Goal: Use online tool/utility: Use online tool/utility

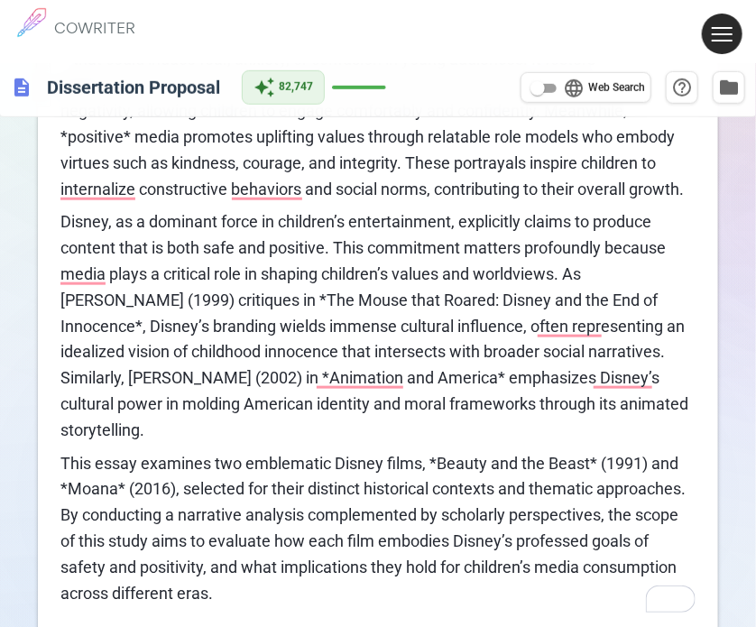
scroll to position [361, 0]
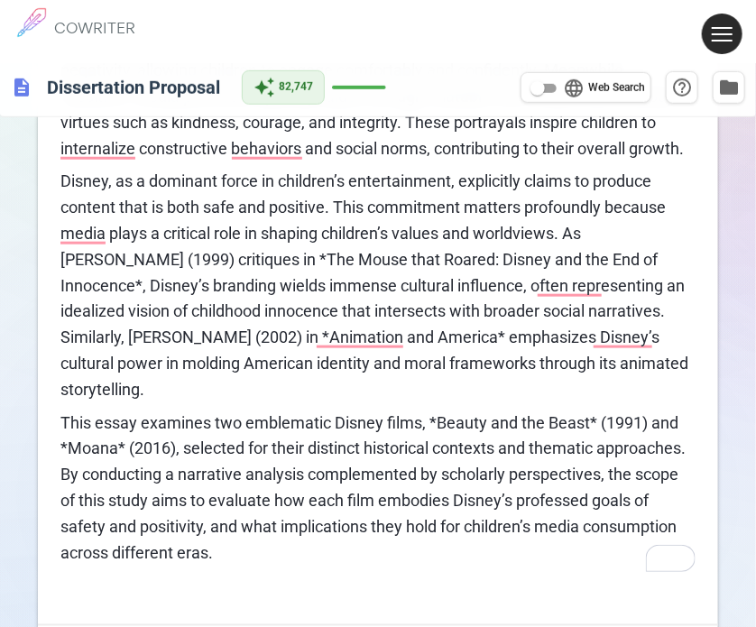
click at [60, 180] on div "Introduction In the realm of children’s media, the terms **“safe”** and **“posi…" at bounding box center [378, 232] width 680 height 784
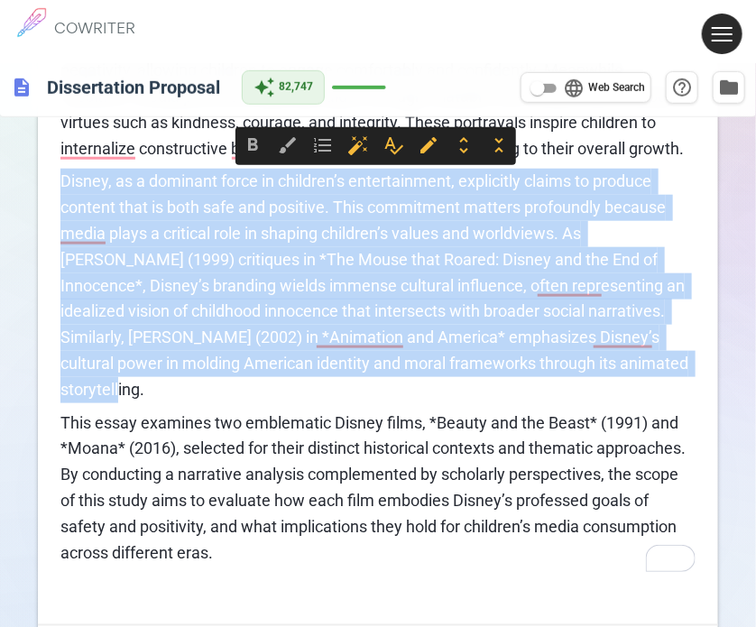
drag, startPoint x: 60, startPoint y: 180, endPoint x: 608, endPoint y: 382, distance: 584.2
click at [623, 374] on p "Disney, as a dominant force in children’s entertainment, explicitly claims to p…" at bounding box center [377, 286] width 635 height 234
copy span "Disney, as a dominant force in children’s entertainment, explicitly claims to p…"
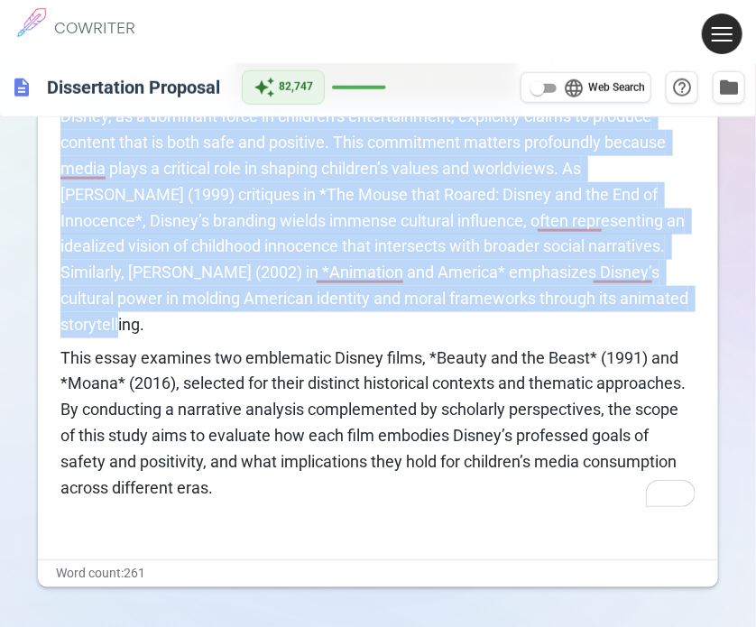
scroll to position [451, 0]
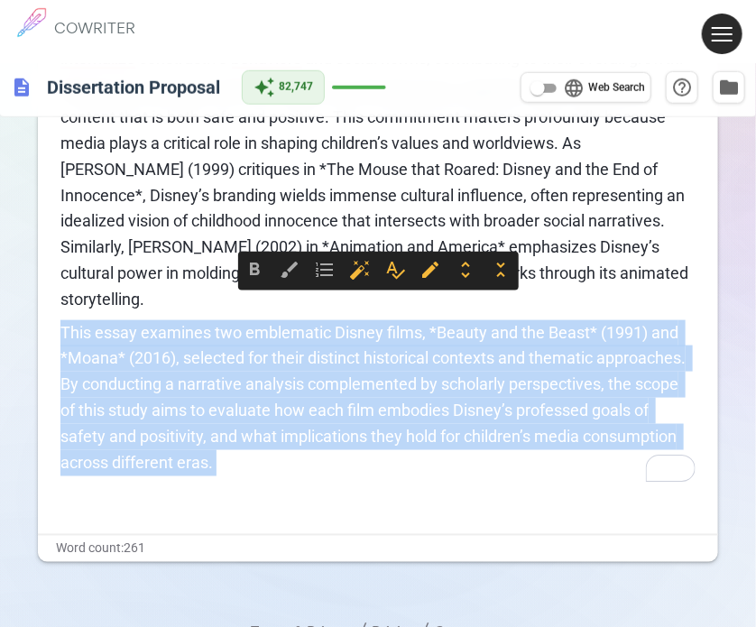
drag, startPoint x: 237, startPoint y: 452, endPoint x: 29, endPoint y: 296, distance: 260.3
click at [29, 296] on div "format_bold format_italic format_underlined looks_one looks_two looks_3 format_…" at bounding box center [378, 169] width 756 height 1015
copy div "This essay examines two emblematic Disney films, *Beauty and the Beast* (1991) …"
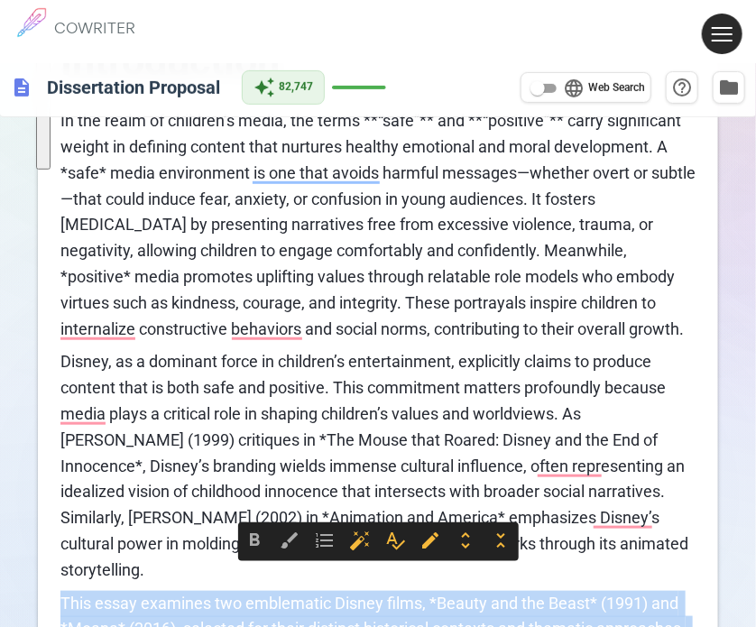
scroll to position [0, 0]
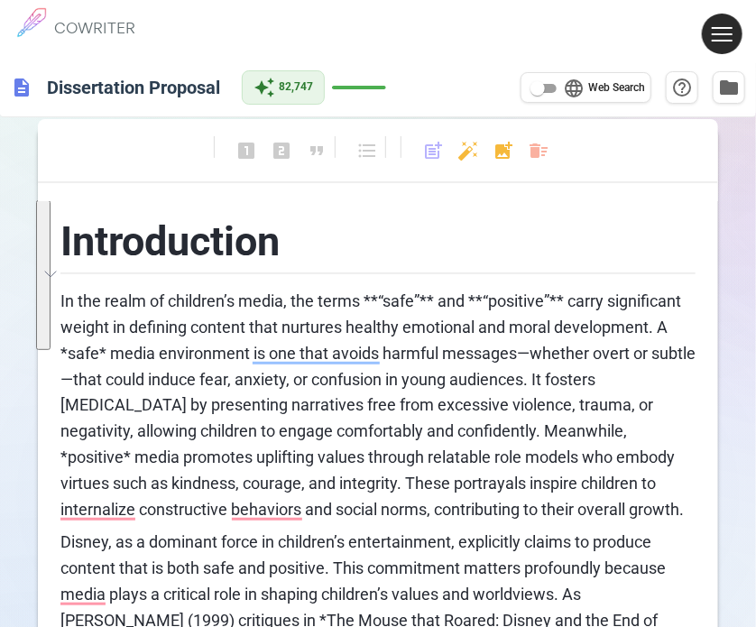
click at [526, 147] on div "format_bold format_italic format_underlined looks_one looks_two looks_3 format_…" at bounding box center [378, 159] width 680 height 48
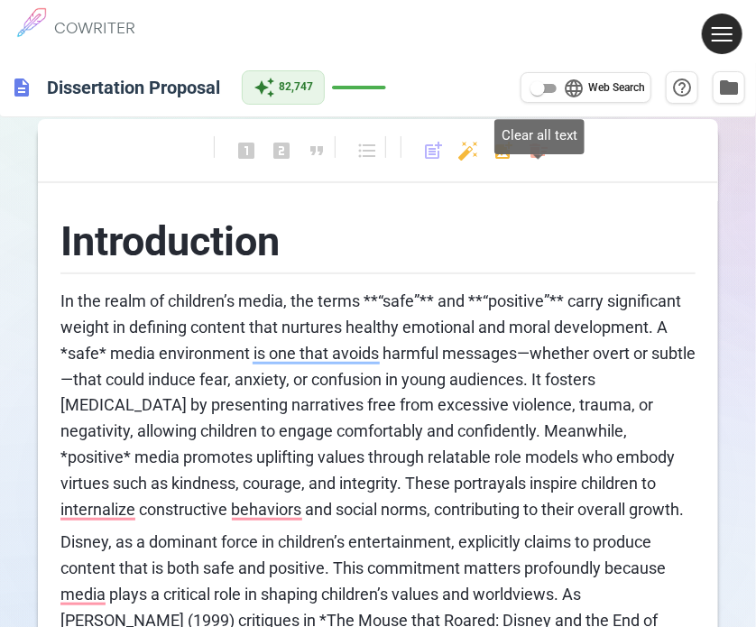
click at [535, 147] on body "1 COWRITER Products Writing Marketing Emails Images (soon) About Contact My Pro…" at bounding box center [378, 564] width 756 height 1128
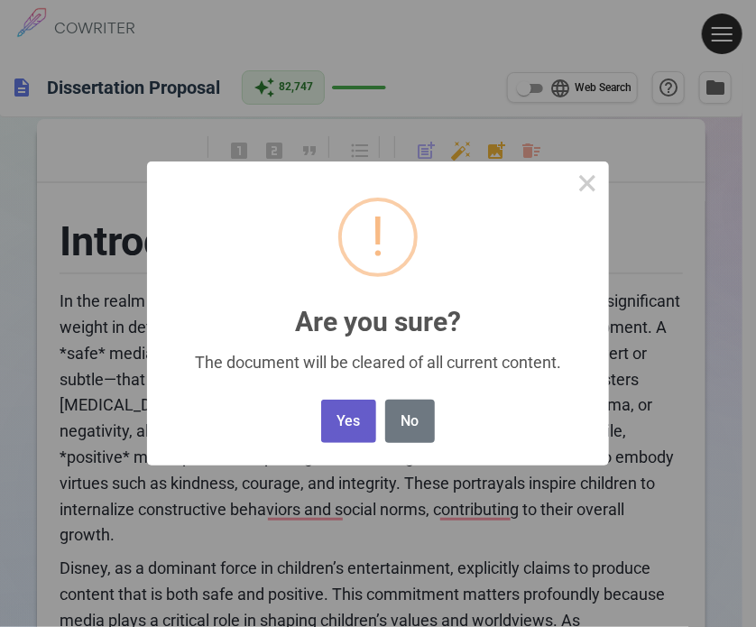
click at [363, 417] on button "Yes" at bounding box center [348, 422] width 55 height 44
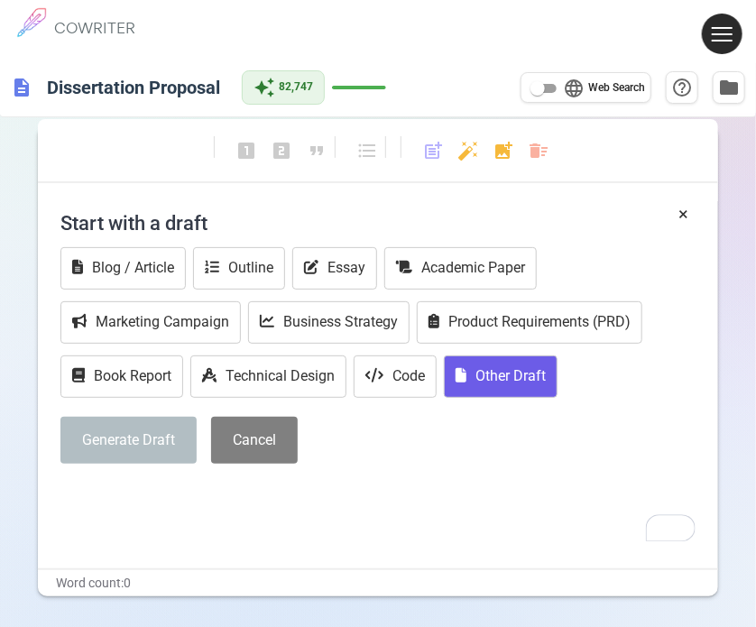
click at [465, 374] on icon "To enrich screen reader interactions, please activate Accessibility in Grammarl…" at bounding box center [461, 375] width 11 height 14
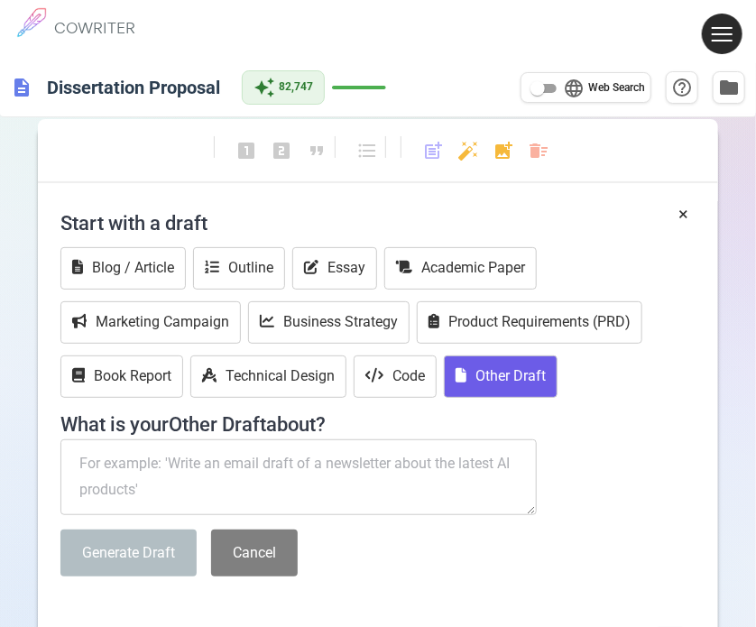
click at [444, 355] on button "Other Draft" at bounding box center [501, 376] width 114 height 42
click at [152, 477] on textarea "To enrich screen reader interactions, please activate Accessibility in Grammarl…" at bounding box center [298, 477] width 476 height 76
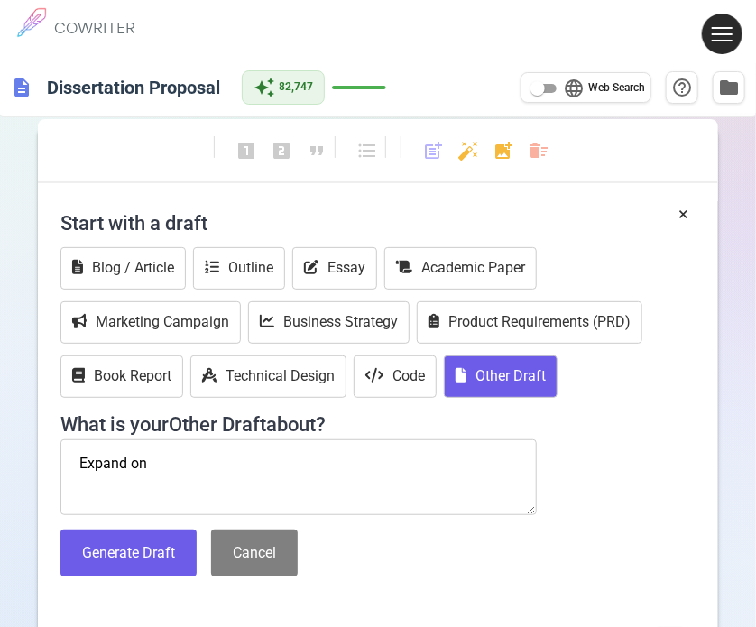
paste textarea "Historical Context & Shifting Disney Paradigms (~300 words) Disney’s early prin…"
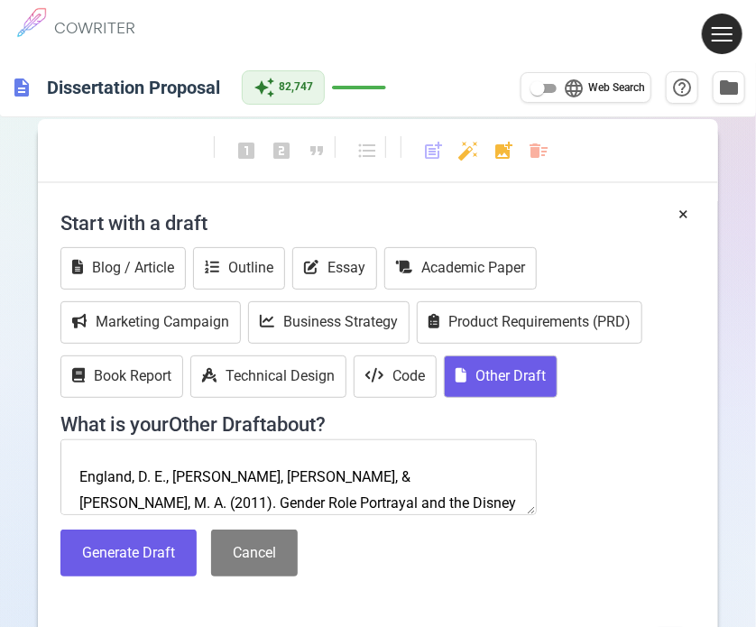
scroll to position [286, 0]
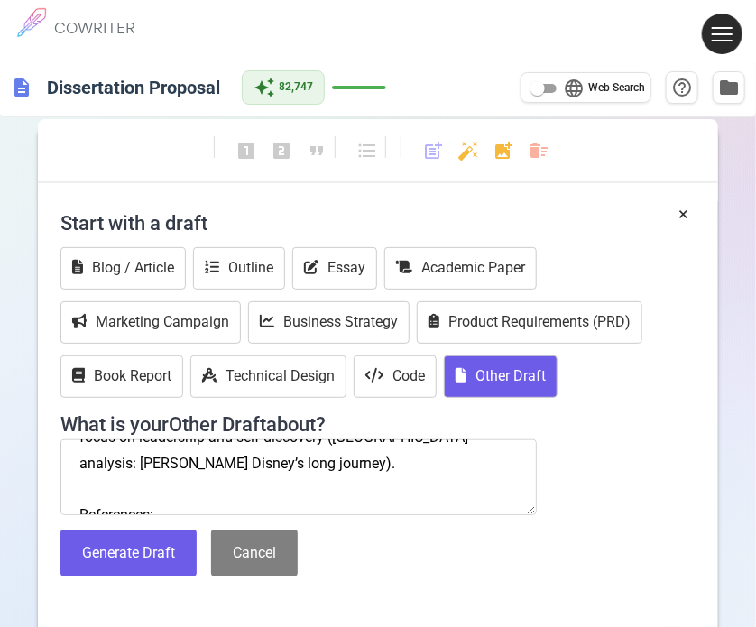
click at [74, 502] on textarea "Expand on Historical Context & Shifting Disney Paradigms (~300 words) Disney’s …" at bounding box center [298, 477] width 476 height 76
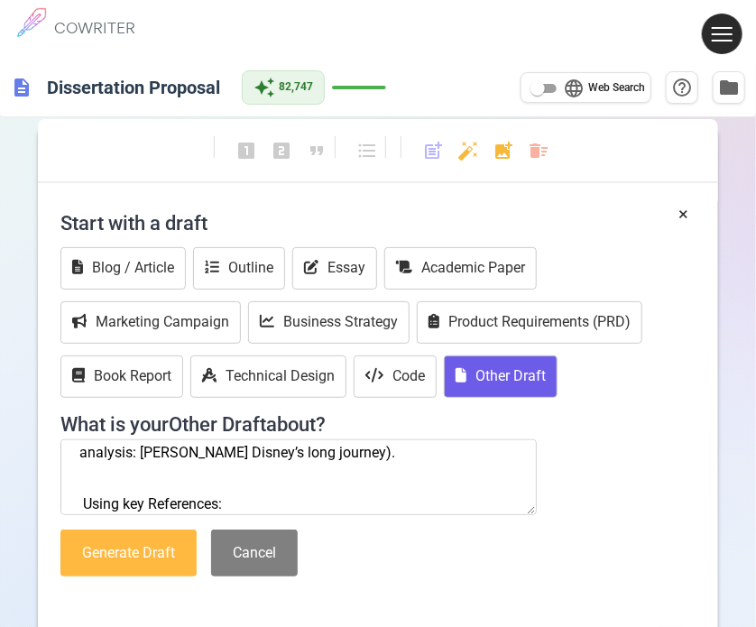
type textarea "Expand on Historical Context & Shifting Disney Paradigms (~300 words) Disney’s …"
click at [127, 562] on button "Generate Draft" at bounding box center [128, 554] width 136 height 48
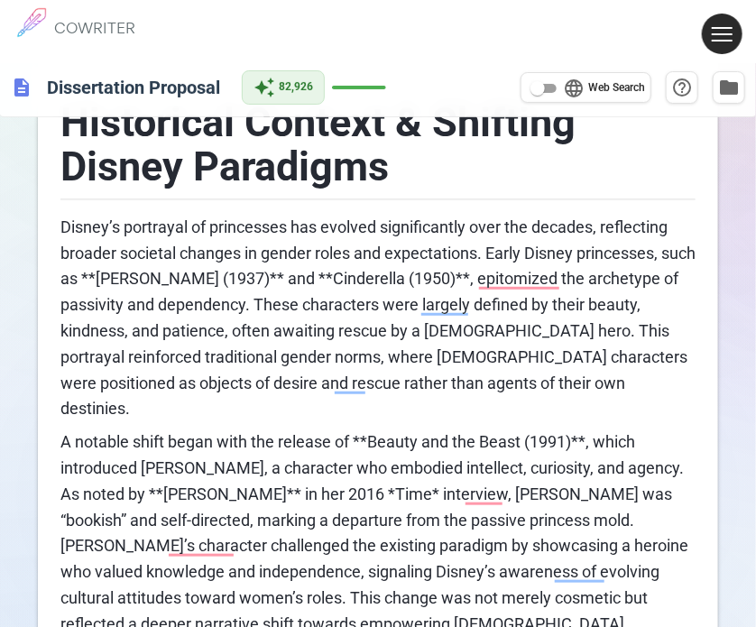
scroll to position [90, 0]
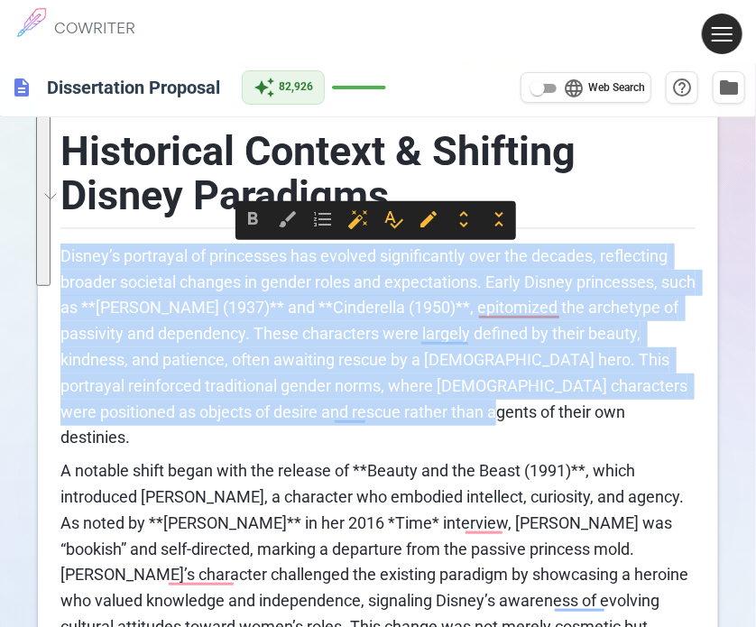
drag, startPoint x: 449, startPoint y: 414, endPoint x: 57, endPoint y: 252, distance: 424.7
copy span "Disney’s portrayal of princesses has evolved significantly over the decades, re…"
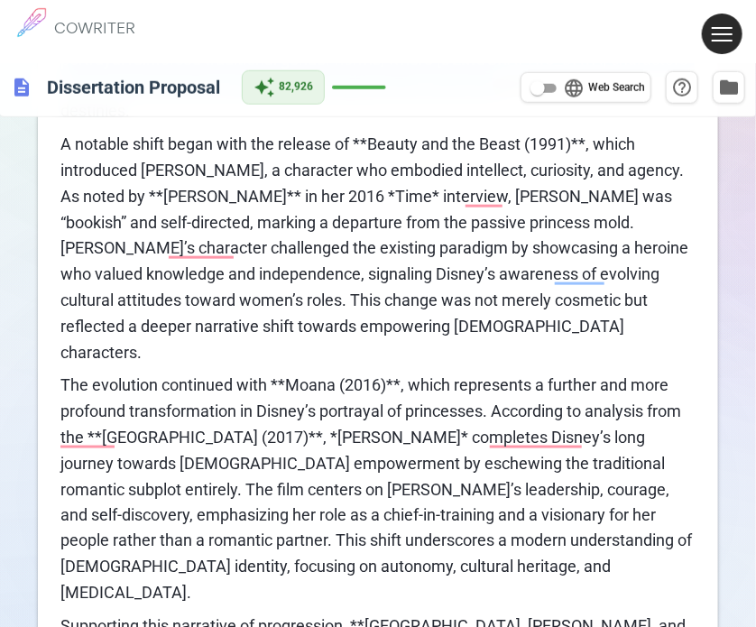
scroll to position [361, 0]
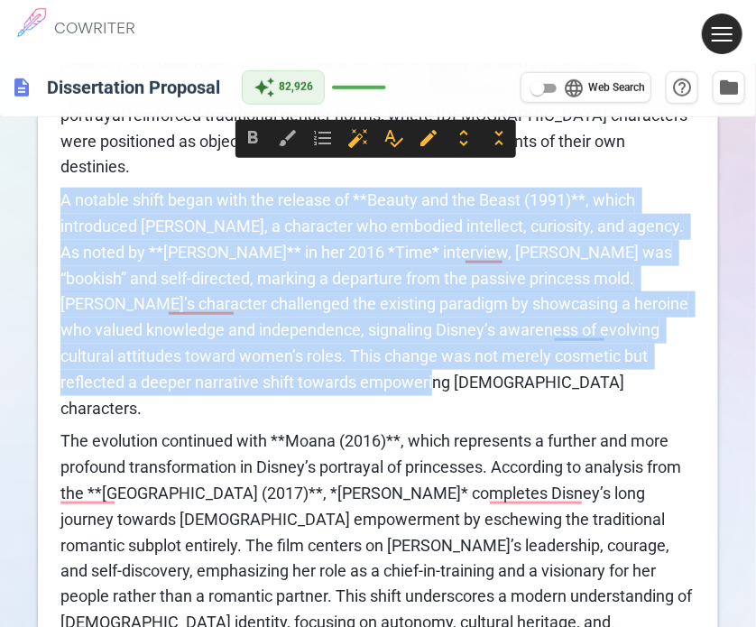
drag, startPoint x: 402, startPoint y: 367, endPoint x: 61, endPoint y: 172, distance: 392.7
click at [61, 188] on p "A notable shift began with the release of **Beauty and the Beast (1991)**, whic…" at bounding box center [377, 305] width 635 height 234
copy span "A notable shift began with the release of **Beauty and the Beast (1991)**, whic…"
